Goal: Information Seeking & Learning: Learn about a topic

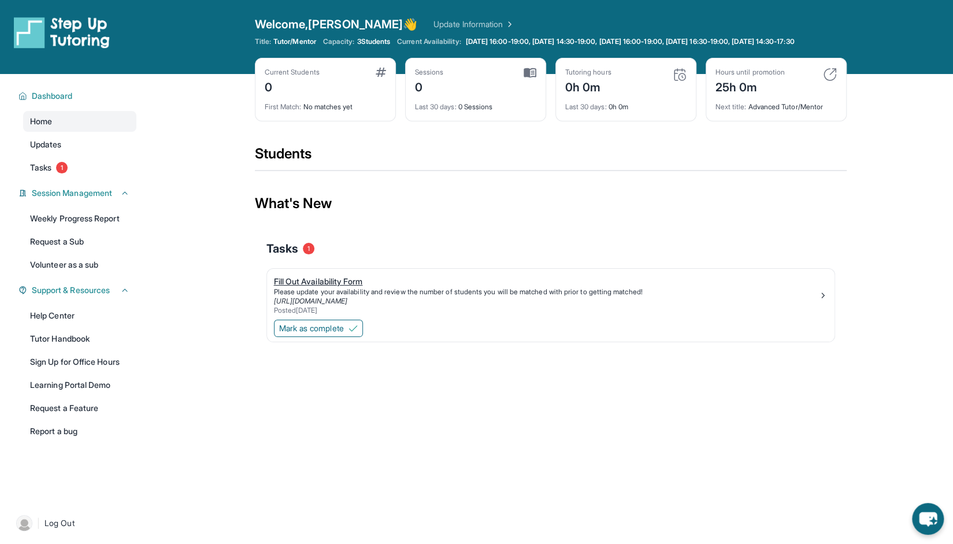
click at [424, 285] on div "Fill Out Availability Form" at bounding box center [546, 282] width 544 height 12
click at [339, 334] on span "Mark as complete" at bounding box center [311, 329] width 65 height 12
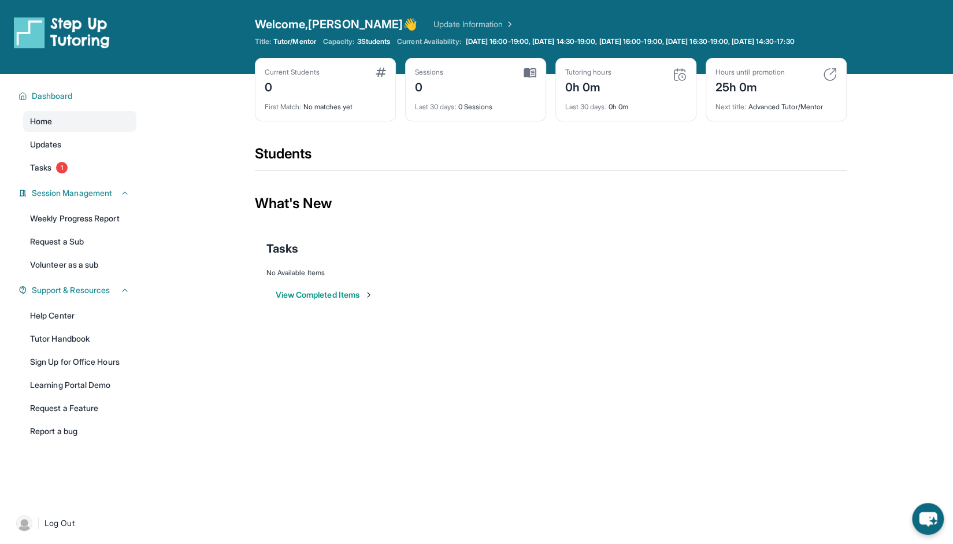
click at [315, 301] on button "View Completed Items" at bounding box center [325, 295] width 98 height 12
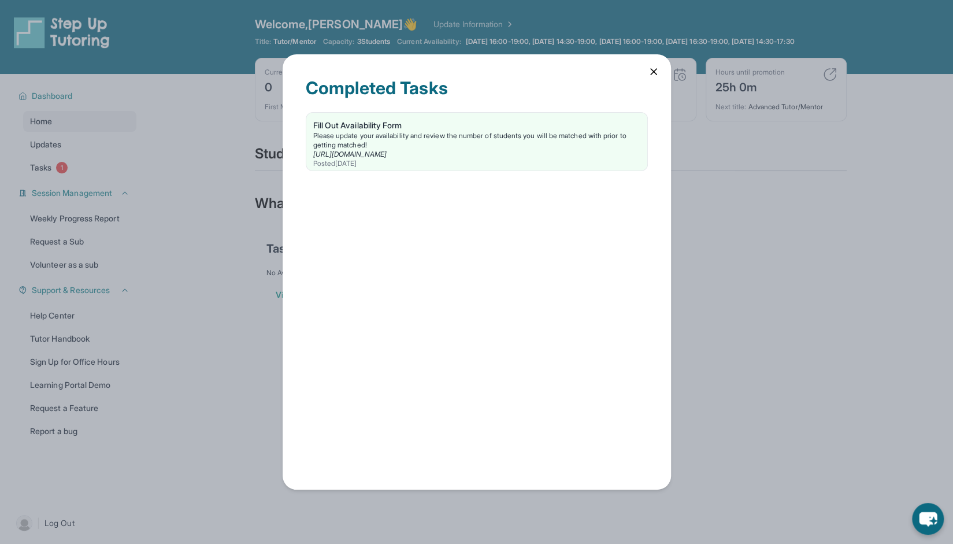
click at [648, 80] on div "Completed Tasks Fill Out Availability Form Please update your availability and …" at bounding box center [477, 271] width 388 height 435
click at [650, 72] on icon at bounding box center [654, 72] width 12 height 12
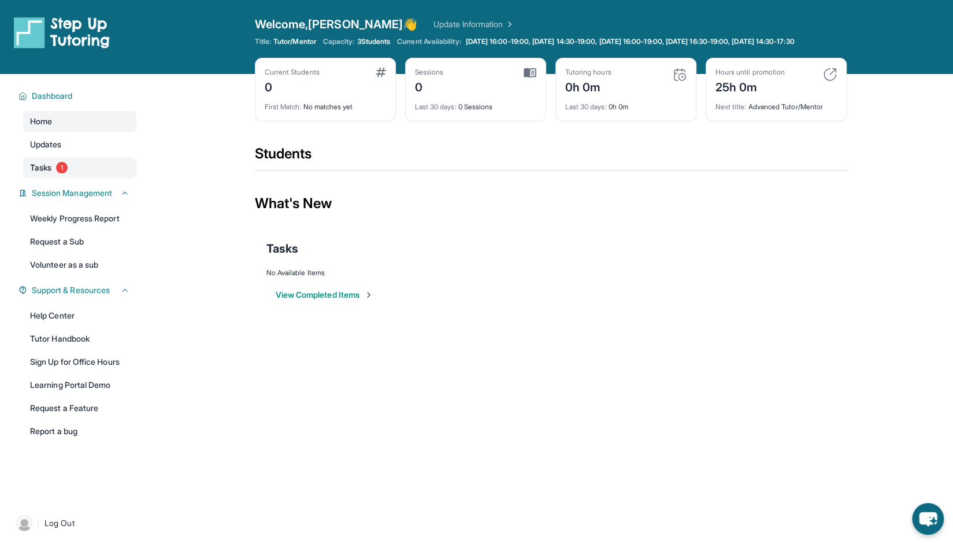
click at [68, 178] on link "Tasks 1" at bounding box center [79, 167] width 113 height 21
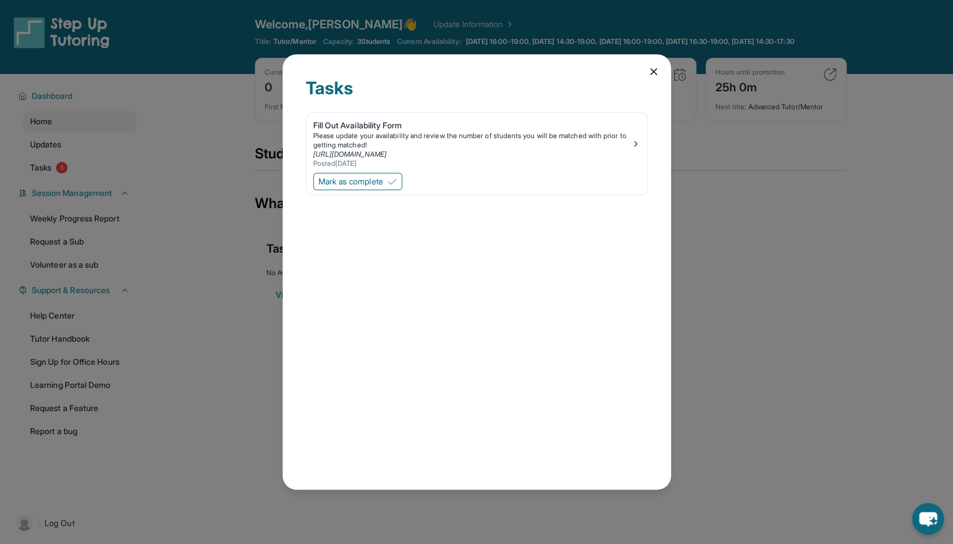
click at [657, 64] on div "Tasks Fill Out Availability Form Please update your availability and review the…" at bounding box center [477, 271] width 388 height 435
click at [650, 72] on icon at bounding box center [654, 72] width 12 height 12
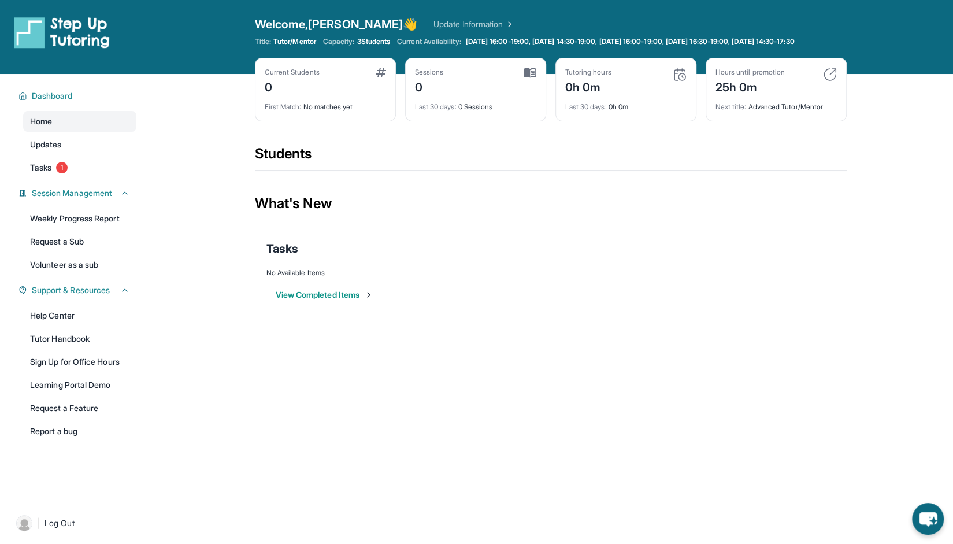
drag, startPoint x: 783, startPoint y: 1, endPoint x: 716, endPoint y: 2, distance: 67.1
click at [716, 2] on div "Open sidebar Welcome, Andrea 👋 Update Information Title: Tutor/Mentor Capacity:…" at bounding box center [476, 37] width 953 height 74
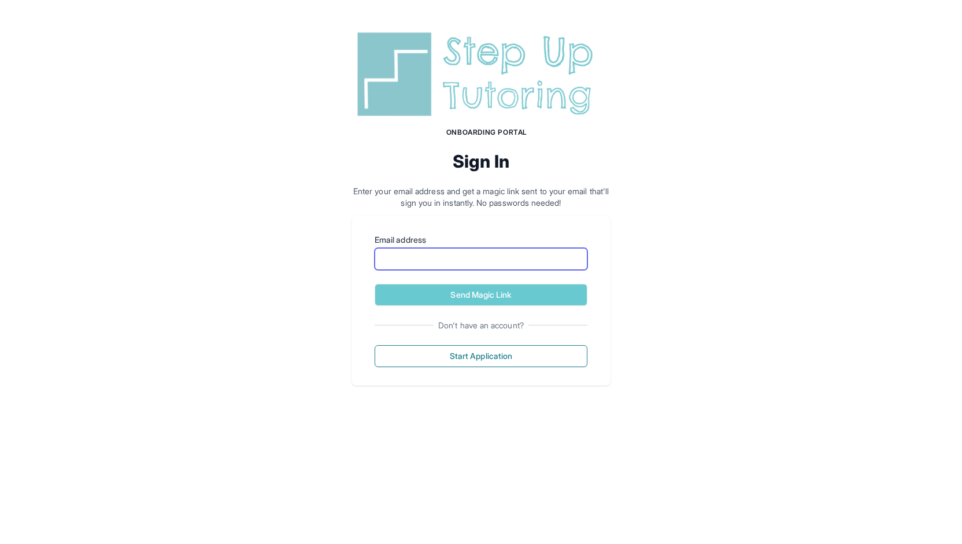
click at [481, 264] on input "Email address" at bounding box center [481, 259] width 213 height 22
type input "**********"
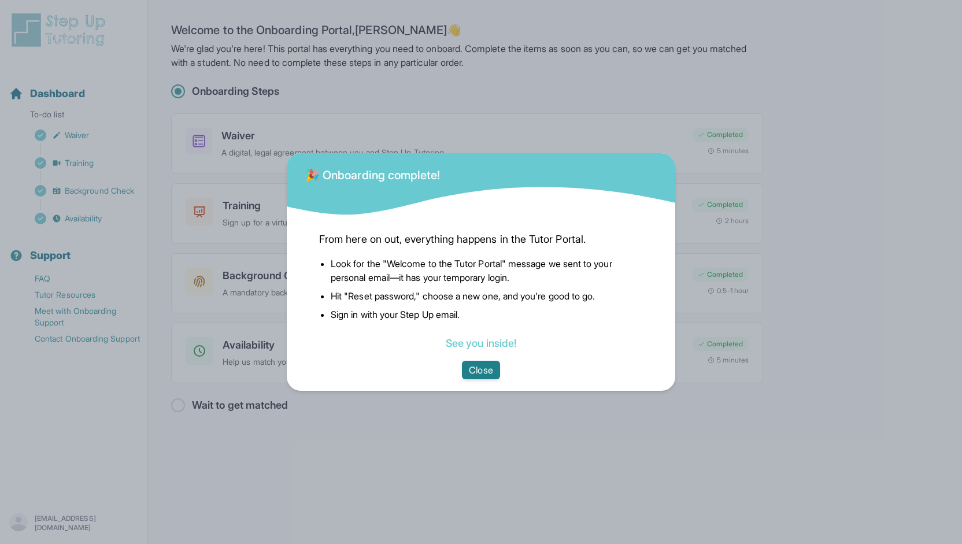
click at [488, 368] on button "Close" at bounding box center [481, 370] width 38 height 18
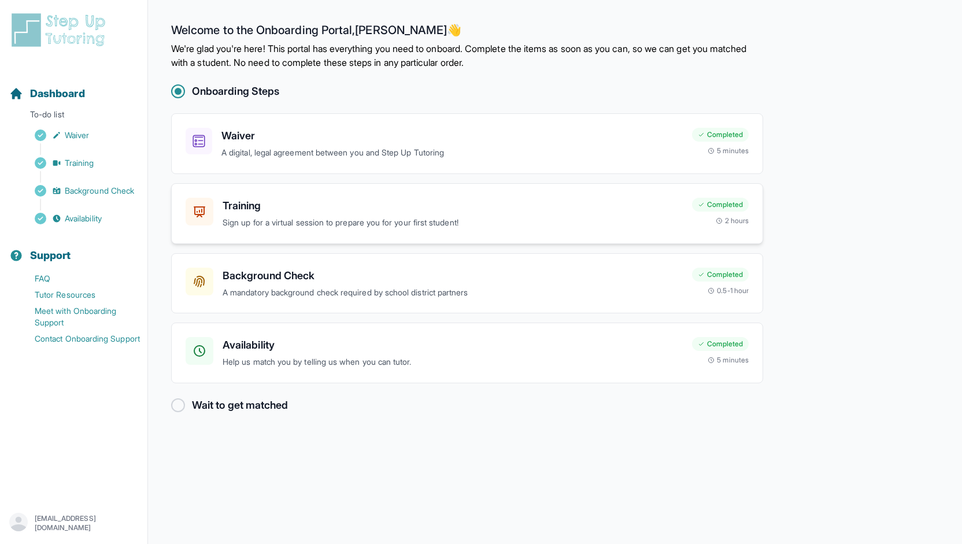
click at [268, 211] on h3 "Training" at bounding box center [453, 206] width 460 height 16
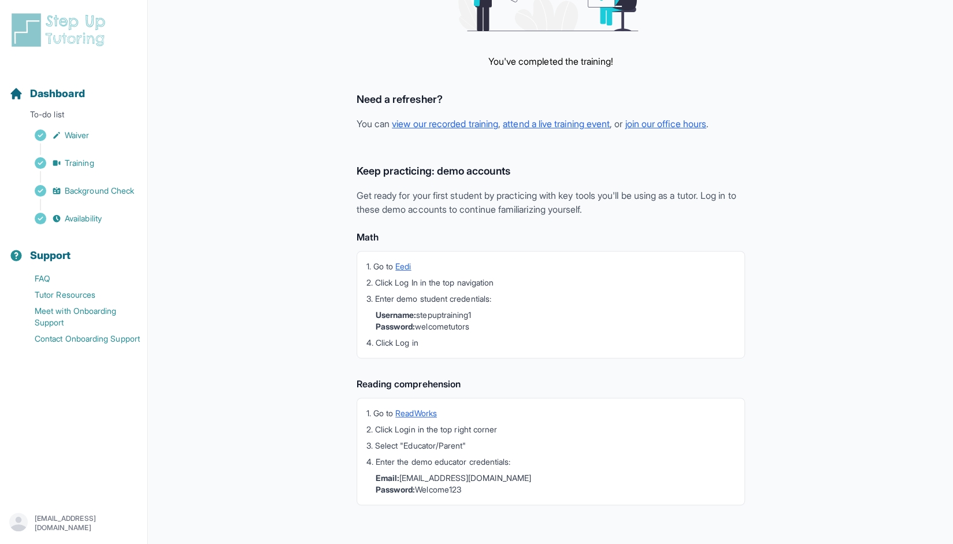
scroll to position [183, 0]
click at [406, 410] on link "ReadWorks" at bounding box center [416, 411] width 42 height 10
click at [422, 411] on link "ReadWorks" at bounding box center [416, 411] width 42 height 10
click at [411, 263] on link "Eedi" at bounding box center [403, 265] width 16 height 10
drag, startPoint x: 421, startPoint y: 313, endPoint x: 480, endPoint y: 313, distance: 59.0
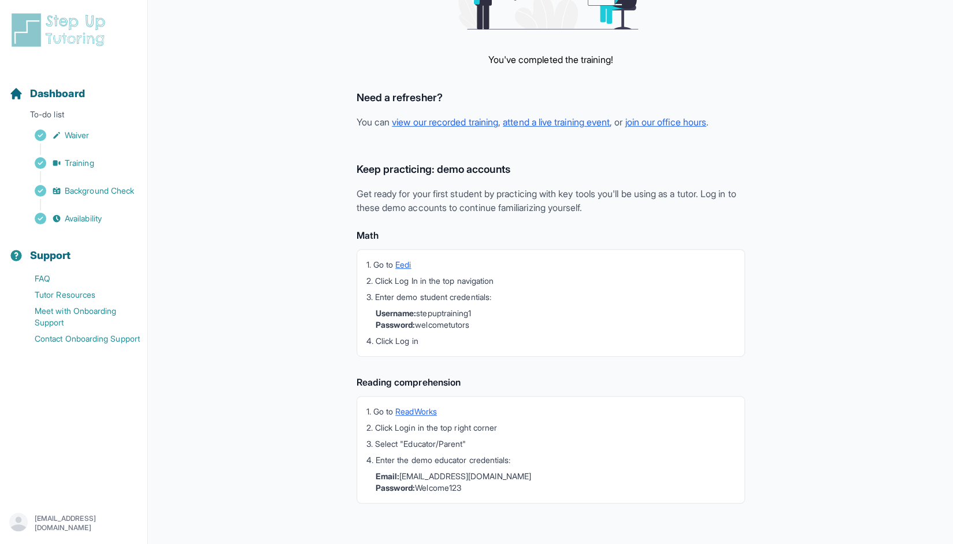
click at [480, 313] on li "Username: stepuptraining1 Password: welcometutors" at bounding box center [556, 319] width 360 height 23
copy li "stepuptraining1"
drag, startPoint x: 421, startPoint y: 324, endPoint x: 475, endPoint y: 324, distance: 53.8
click at [475, 324] on li "Username: stepuptraining1 Password: welcometutors" at bounding box center [556, 319] width 360 height 23
copy li "welcometutors"
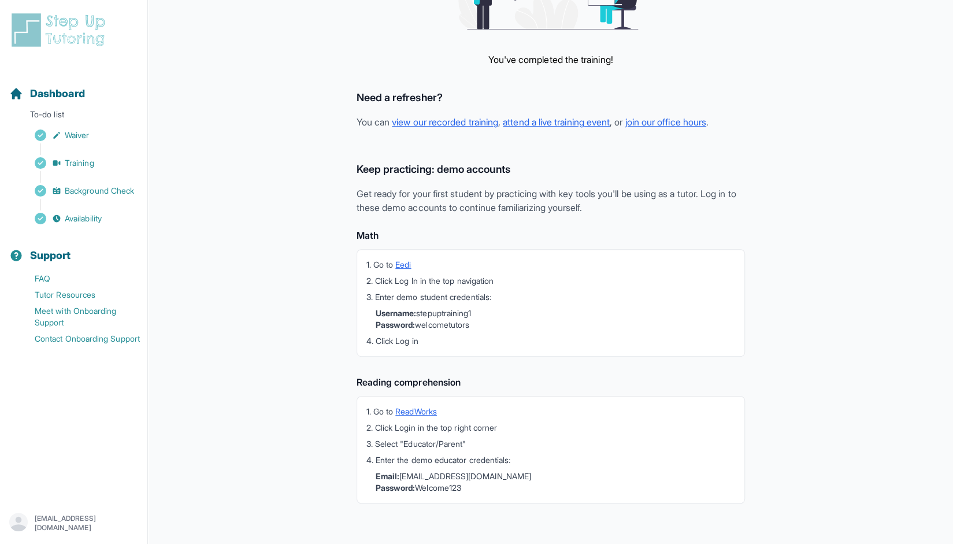
click at [551, 254] on div "1. Go to Eedi 2. Click Log In in the top navigation 3. Enter demo student crede…" at bounding box center [551, 303] width 388 height 108
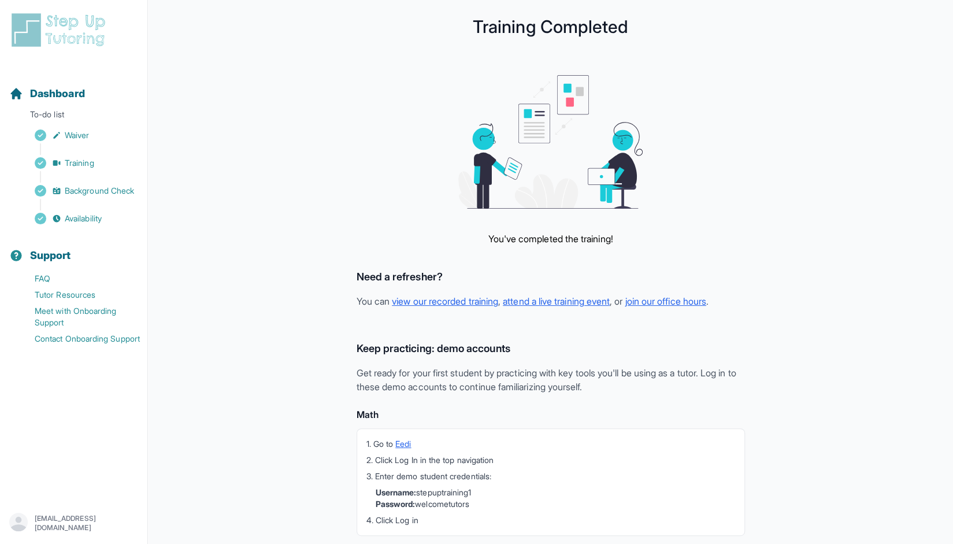
scroll to position [0, 0]
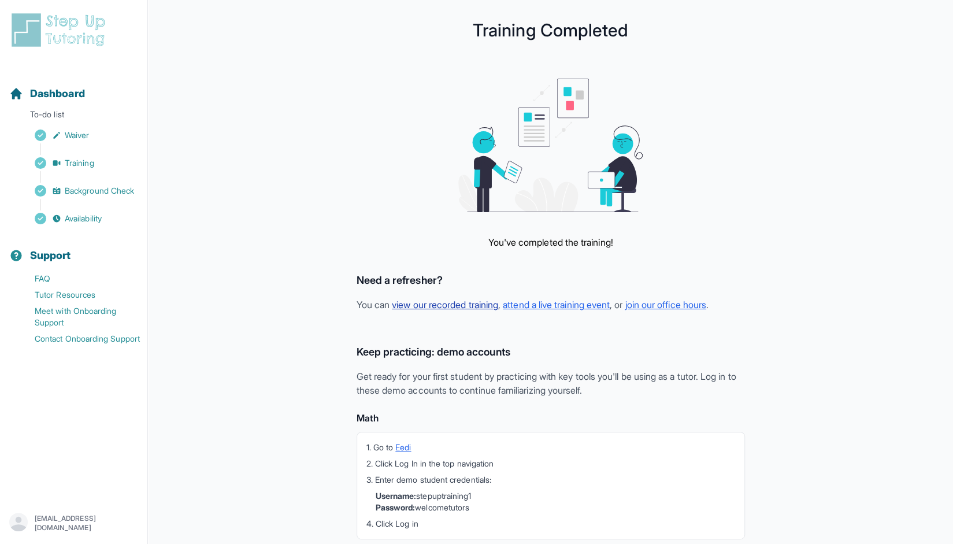
click at [443, 305] on link "view our recorded training" at bounding box center [445, 305] width 106 height 12
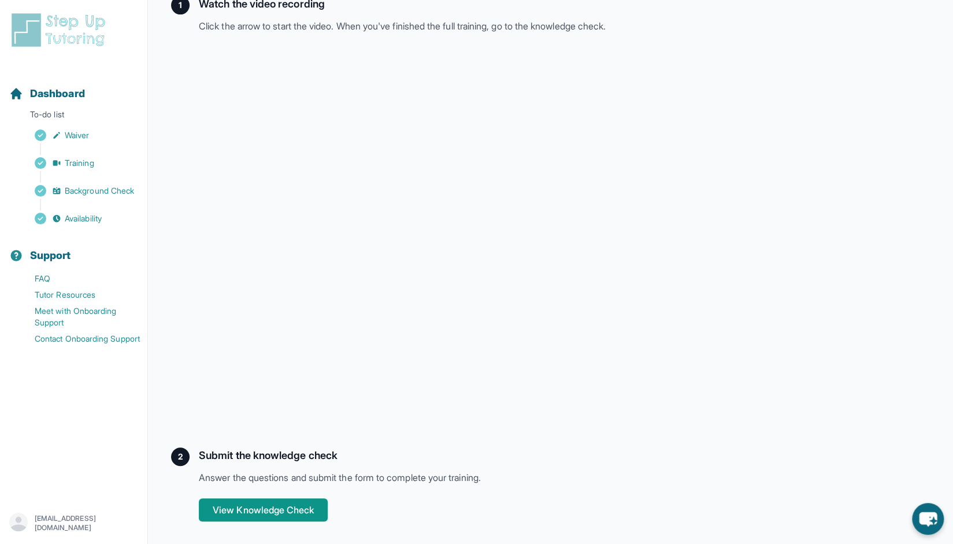
scroll to position [86, 0]
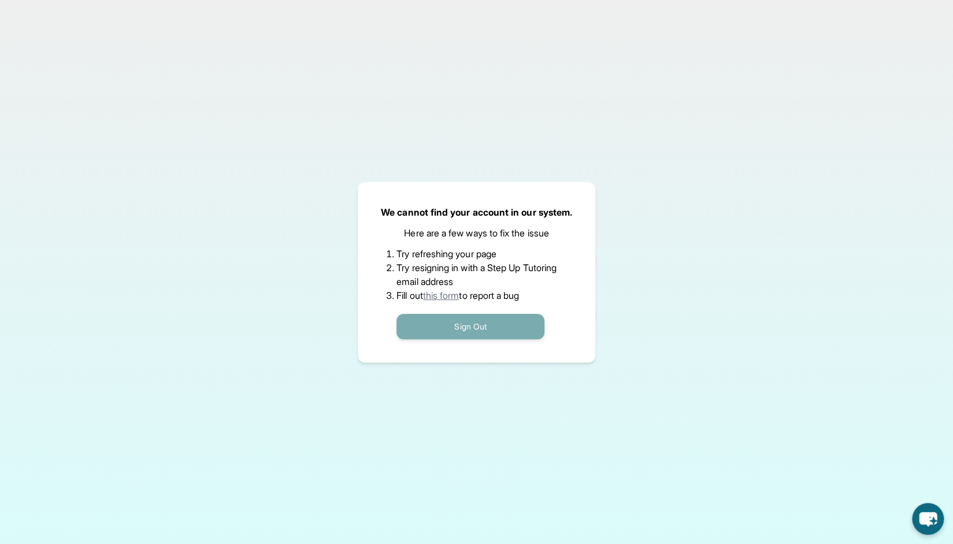
click at [469, 328] on button "Sign Out" at bounding box center [471, 326] width 148 height 25
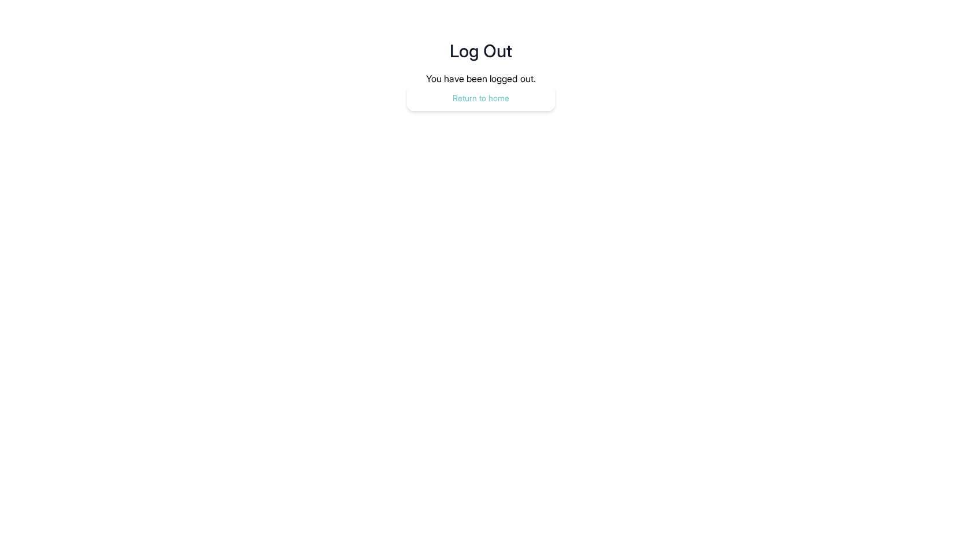
click at [498, 94] on button "Return to home" at bounding box center [481, 98] width 148 height 25
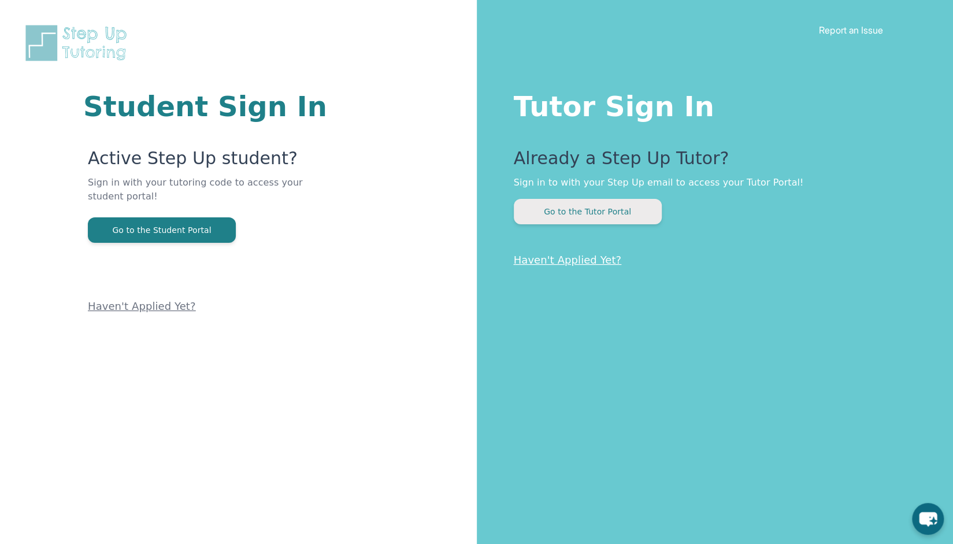
click at [581, 213] on button "Go to the Tutor Portal" at bounding box center [588, 211] width 148 height 25
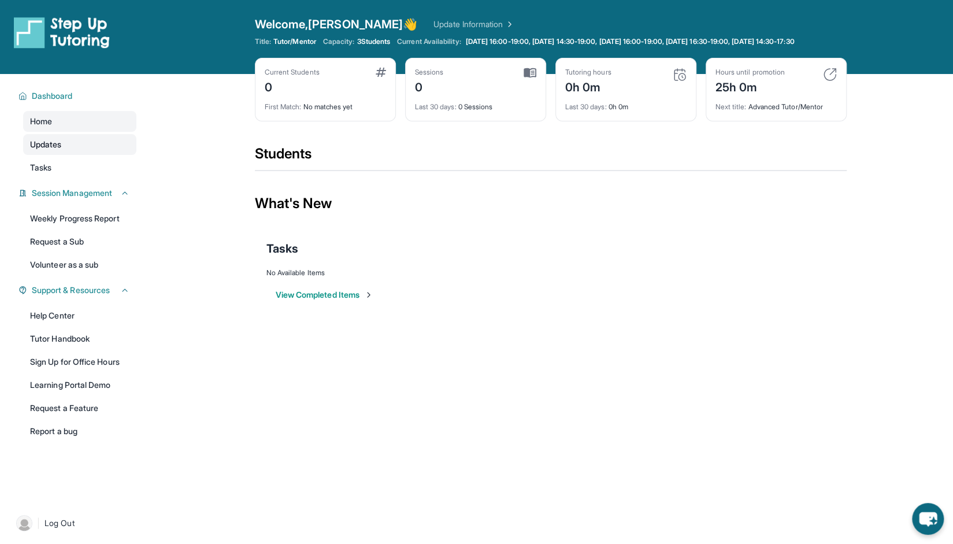
click at [83, 146] on link "Updates" at bounding box center [79, 144] width 113 height 21
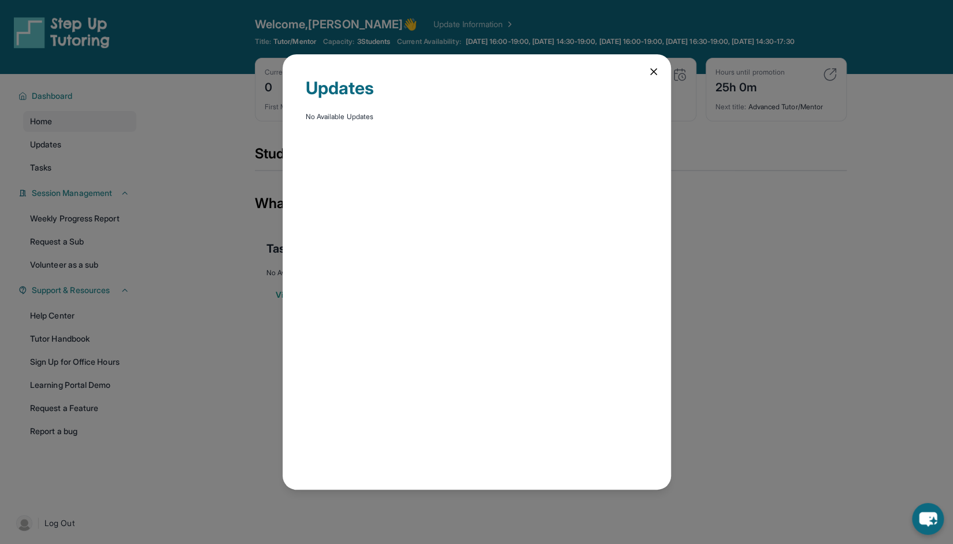
click at [649, 69] on icon at bounding box center [654, 72] width 12 height 12
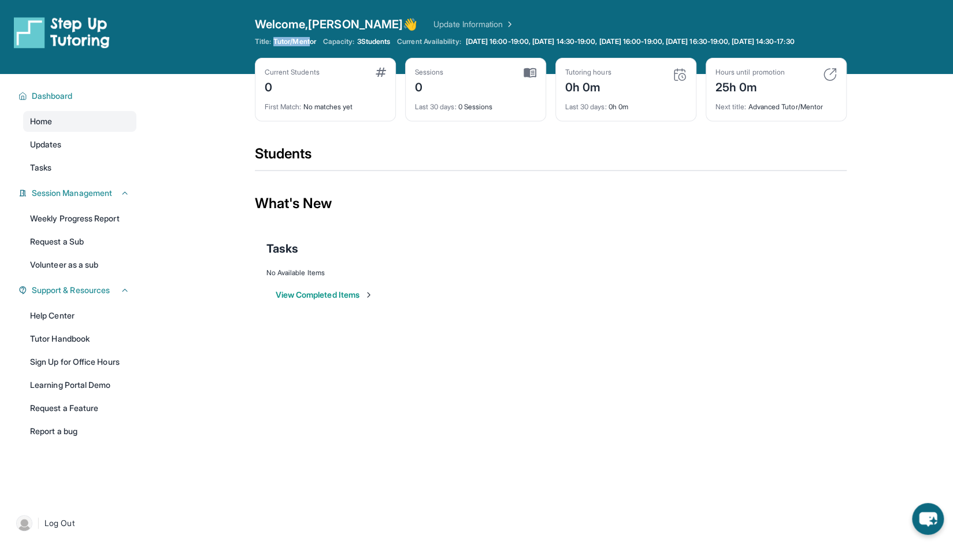
drag, startPoint x: 275, startPoint y: 40, endPoint x: 321, endPoint y: 45, distance: 46.5
click at [315, 40] on span "Tutor/Mentor" at bounding box center [294, 41] width 43 height 9
click at [322, 58] on div "Welcome, [PERSON_NAME] 👋 Update Information Title: Tutor/Mentor Capacity: 3 Stu…" at bounding box center [551, 37] width 592 height 42
click at [101, 199] on span "Session Management" at bounding box center [72, 193] width 80 height 12
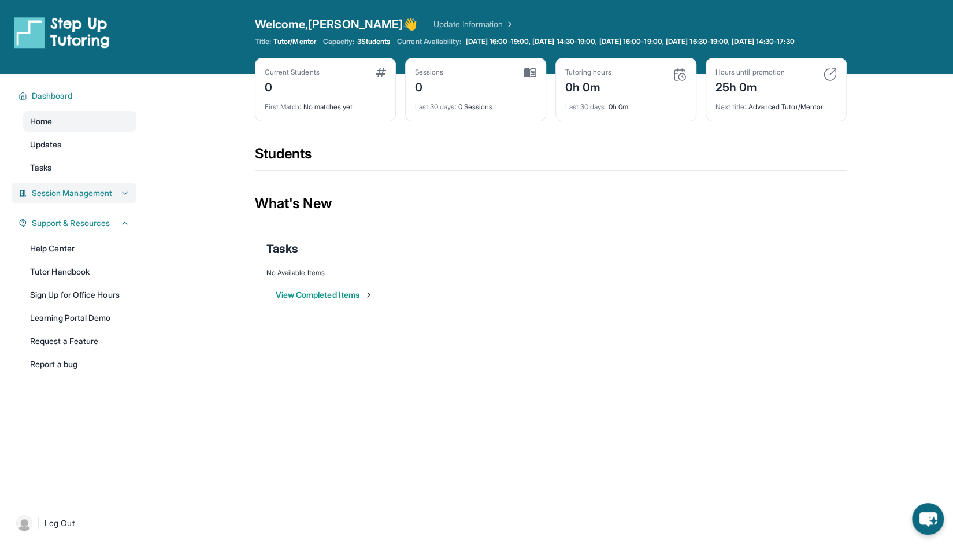
click at [102, 199] on span "Session Management" at bounding box center [72, 193] width 80 height 12
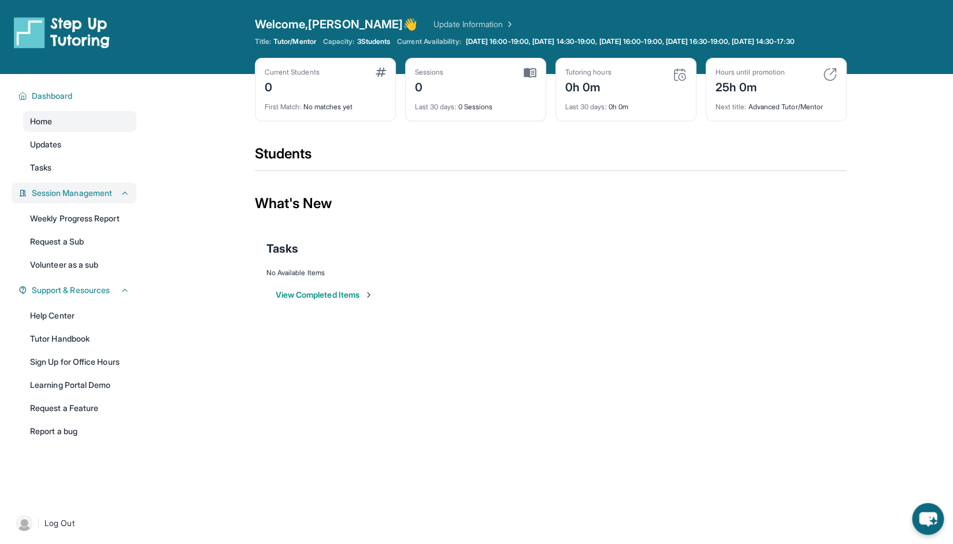
click at [106, 199] on span "Session Management" at bounding box center [72, 193] width 80 height 12
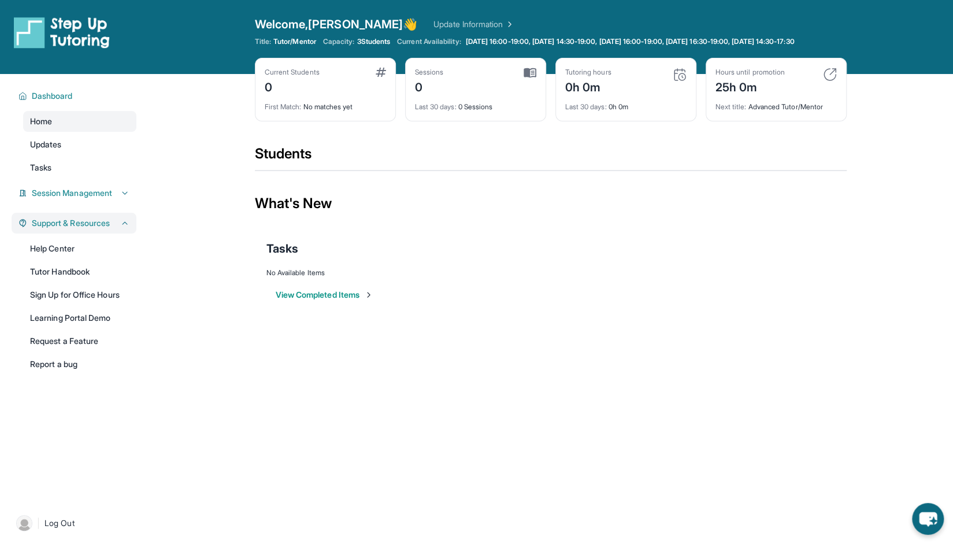
click at [108, 227] on span "Support & Resources" at bounding box center [71, 223] width 78 height 12
click at [79, 130] on link "Home" at bounding box center [79, 121] width 113 height 21
click at [325, 95] on div "Current Students 0" at bounding box center [325, 82] width 121 height 28
click at [487, 90] on div "Sessions 0" at bounding box center [475, 82] width 121 height 28
click at [594, 90] on div "0h 0m" at bounding box center [588, 86] width 46 height 18
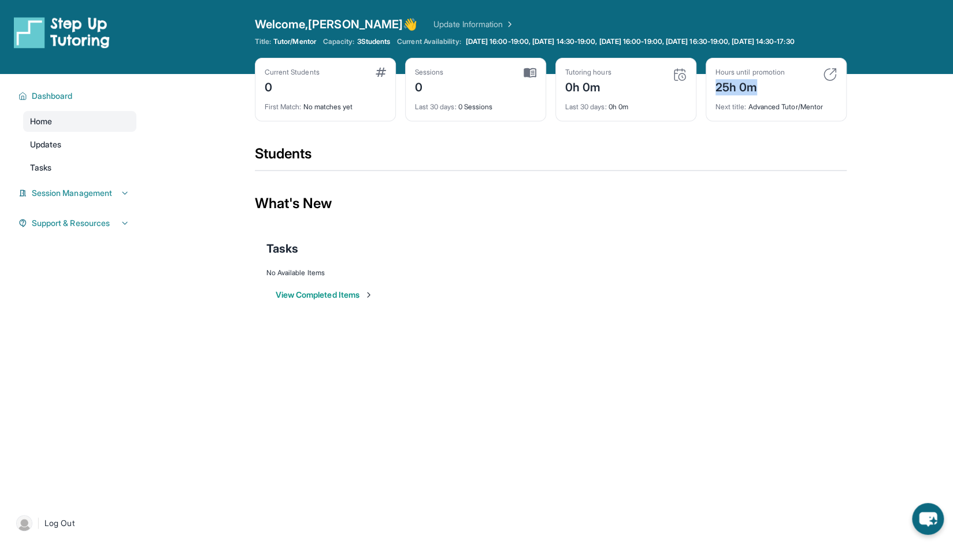
drag, startPoint x: 760, startPoint y: 98, endPoint x: 713, endPoint y: 102, distance: 47.0
click at [713, 102] on div "Hours until promotion 25h 0m Next title : Advanced Tutor/Mentor" at bounding box center [776, 90] width 141 height 64
click at [801, 95] on div "Hours until promotion 25h 0m" at bounding box center [776, 82] width 121 height 28
click at [828, 80] on img at bounding box center [830, 75] width 14 height 14
click at [675, 82] on img at bounding box center [680, 75] width 14 height 14
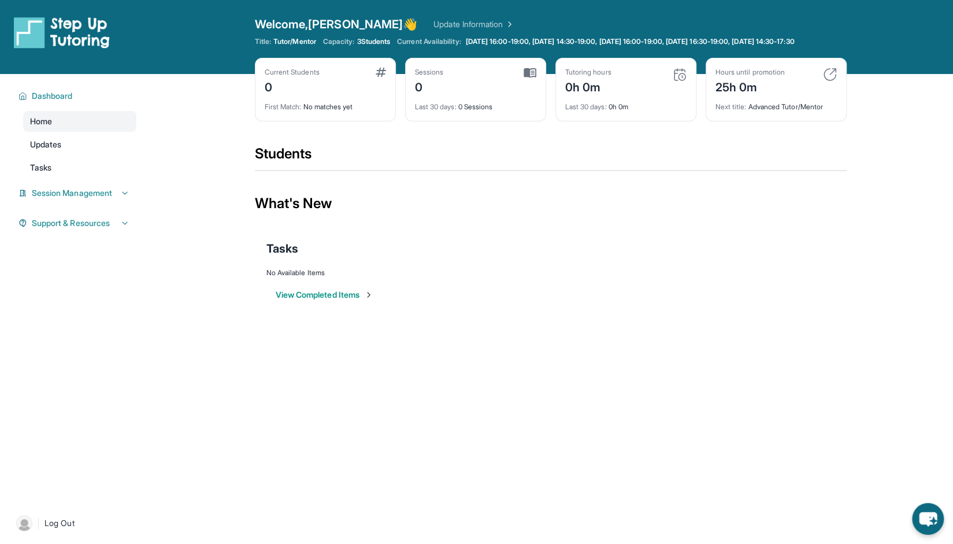
click at [675, 82] on img at bounding box center [680, 75] width 14 height 14
